Goal: Ask a question

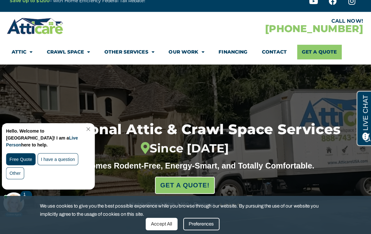
scroll to position [10, 0]
click at [29, 51] on span "Menu" at bounding box center [32, 51] width 6 height 11
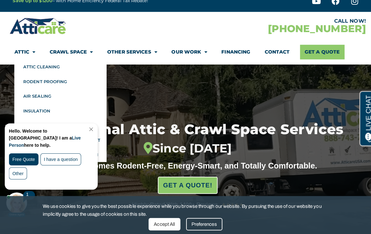
click at [64, 79] on link "Rodent Proofing" at bounding box center [59, 80] width 91 height 14
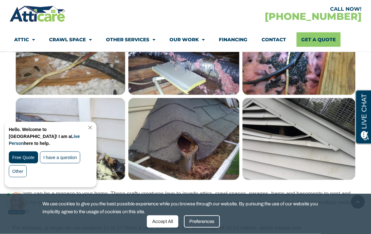
scroll to position [522, 0]
click at [322, 38] on link "Get A Quote" at bounding box center [318, 39] width 44 height 14
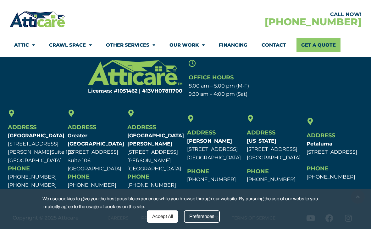
scroll to position [458, 0]
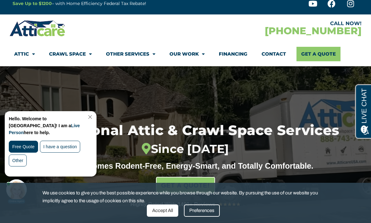
scroll to position [7, 0]
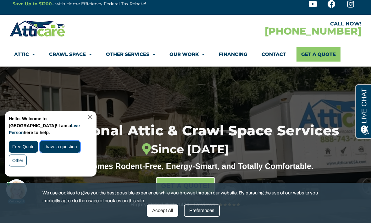
click at [69, 141] on div "I have a question" at bounding box center [60, 147] width 41 height 12
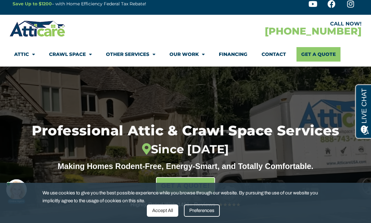
scroll to position [0, 0]
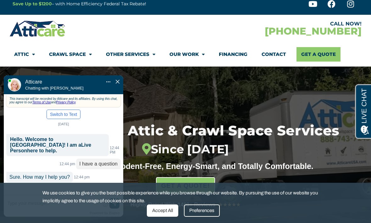
click at [71, 110] on button "Switch to Text" at bounding box center [64, 114] width 34 height 9
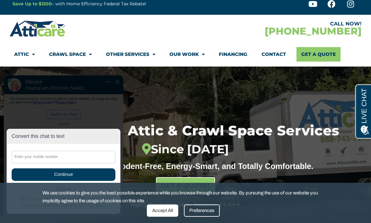
click at [91, 35] on div at bounding box center [97, 28] width 176 height 18
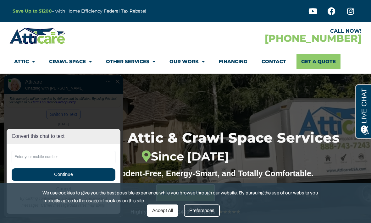
scroll to position [20, 0]
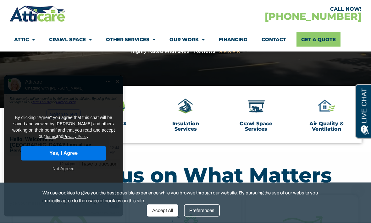
scroll to position [168, 0]
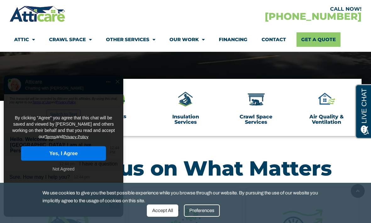
click at [87, 146] on button "Yes, I Agree" at bounding box center [63, 153] width 85 height 14
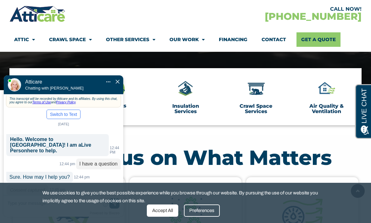
scroll to position [178, 0]
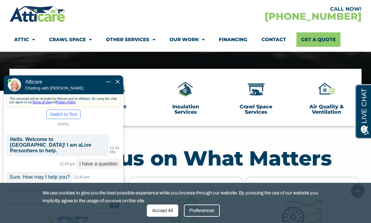
click at [93, 185] on apexchat_message_left "Consent captured 12:45 pm 12:45 pm 12:45 pm 12:45 pm" at bounding box center [63, 190] width 114 height 10
click at [59, 172] on p "Sure. How may I help you?" at bounding box center [39, 177] width 67 height 11
click at [41, 185] on p "Consent captured" at bounding box center [27, 190] width 42 height 10
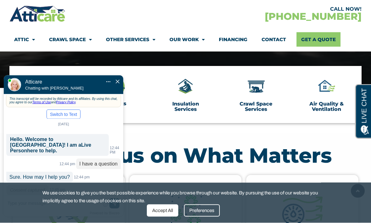
click at [108, 158] on p "I have a question" at bounding box center [98, 163] width 45 height 11
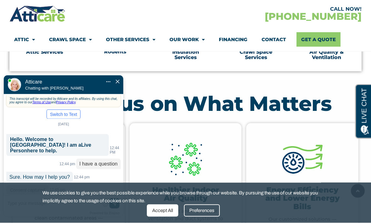
scroll to position [224, 0]
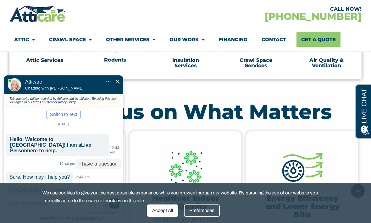
click at [98, 134] on div "Hello. Welcome to Atticare! I am a Live Person here to help." at bounding box center [57, 145] width 102 height 22
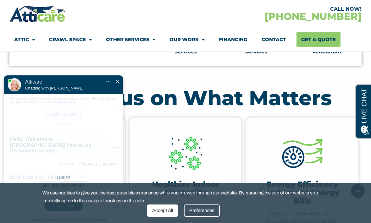
scroll to position [236, 0]
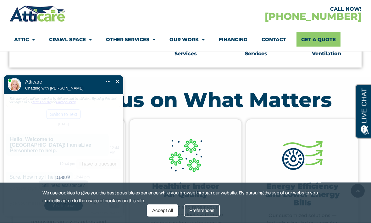
click at [80, 176] on div "12:45 PM Still need assistance?" at bounding box center [63, 182] width 119 height 19
click at [77, 206] on div "We use cookies to give you the best possible experience while you browse throug…" at bounding box center [185, 203] width 371 height 40
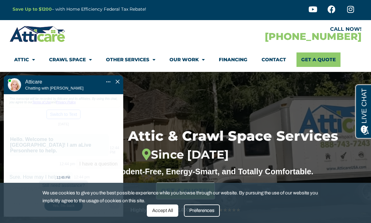
scroll to position [2, 0]
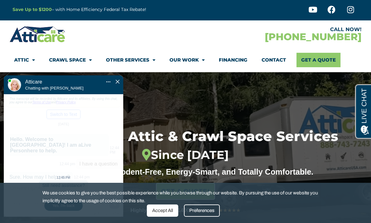
click at [52, 69] on div at bounding box center [59, 59] width 69 height 19
click at [16, 78] on img at bounding box center [14, 84] width 13 height 13
click at [118, 80] on img "Close Chat" at bounding box center [118, 82] width 4 height 4
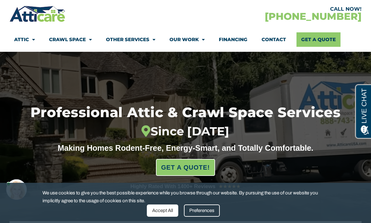
scroll to position [25, 0]
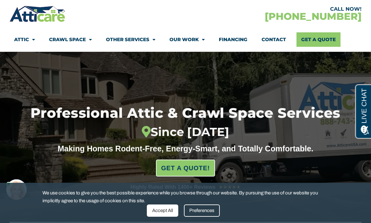
click at [169, 210] on div "Accept All" at bounding box center [162, 211] width 31 height 12
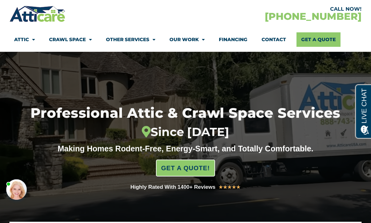
click at [12, 190] on div at bounding box center [16, 189] width 20 height 20
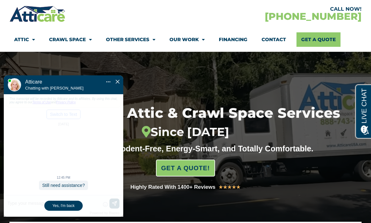
click at [72, 207] on div "Yes, I'm back" at bounding box center [63, 206] width 38 height 10
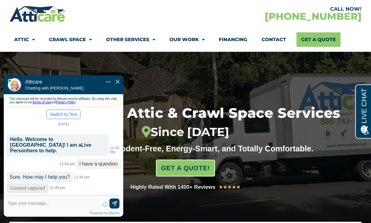
click at [55, 205] on textarea at bounding box center [54, 206] width 92 height 15
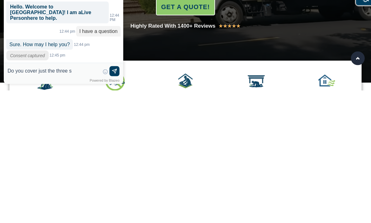
type input "Do you cover just the three st"
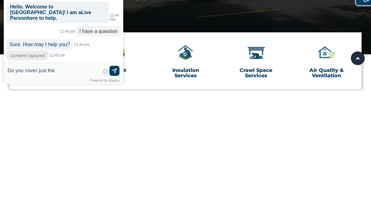
type textarea "Do you cover just the t"
type input "Do you cover just the there st"
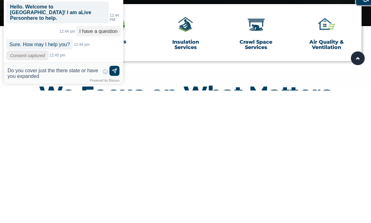
type textarea "Do you cover just the there state or have you expanded"
click at [115, 72] on img at bounding box center [114, 71] width 6 height 6
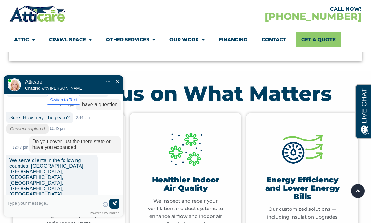
scroll to position [58, 0]
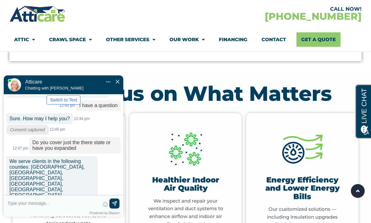
click at [65, 204] on textarea at bounding box center [54, 206] width 92 height 15
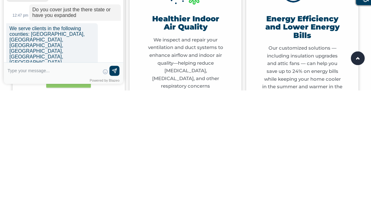
type textarea "I"
type input "I am out of state"
click at [114, 70] on img at bounding box center [114, 72] width 6 height 6
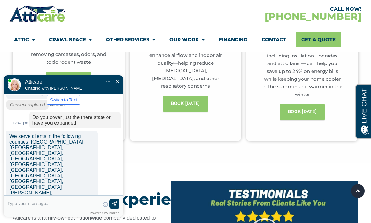
scroll to position [90, 0]
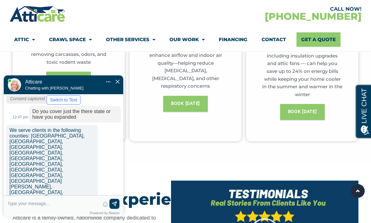
click at [61, 204] on input "text" at bounding box center [54, 203] width 92 height 9
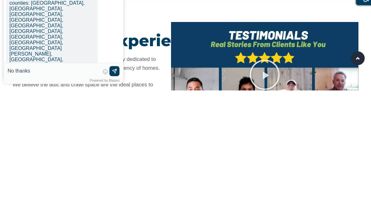
type input "No thanks"
click at [116, 71] on img at bounding box center [114, 72] width 6 height 6
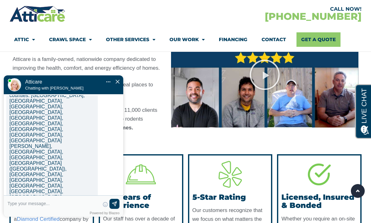
scroll to position [124, 0]
